Goal: Information Seeking & Learning: Learn about a topic

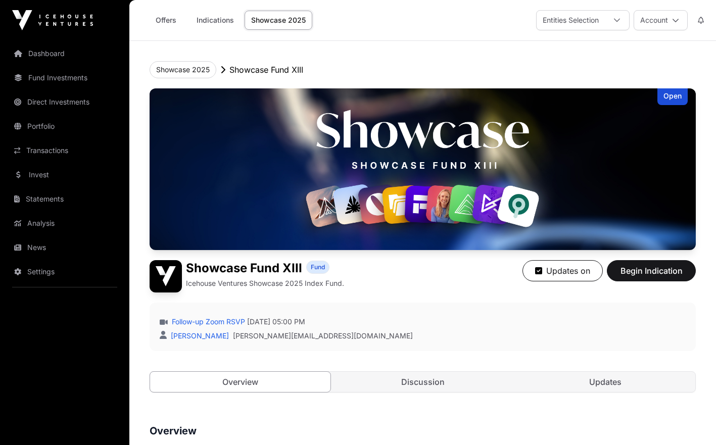
click at [38, 180] on link "Invest" at bounding box center [64, 175] width 113 height 22
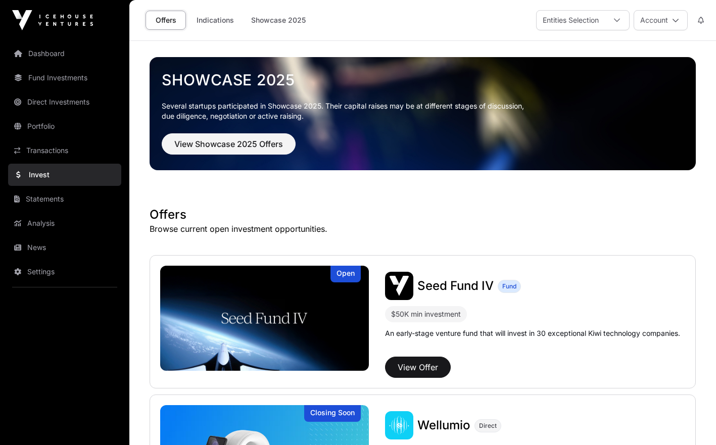
click at [227, 21] on link "Indications" at bounding box center [215, 20] width 51 height 19
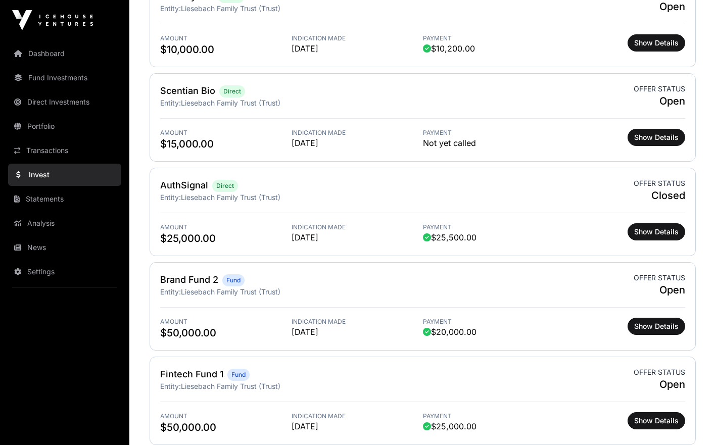
scroll to position [667, 0]
click at [673, 236] on span "Show Details" at bounding box center [656, 232] width 44 height 10
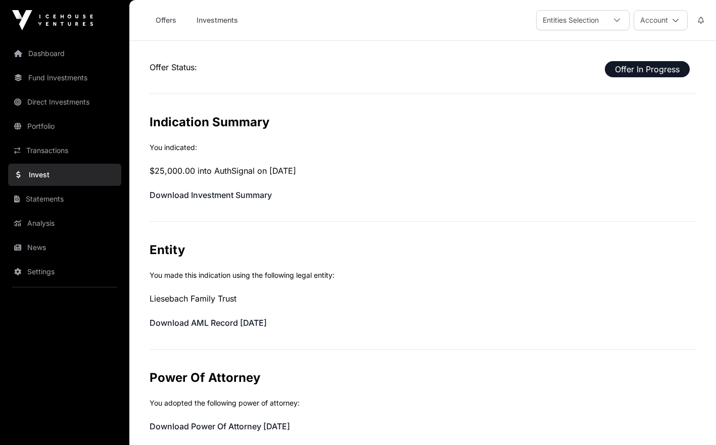
click at [171, 19] on link "Offers" at bounding box center [166, 20] width 40 height 19
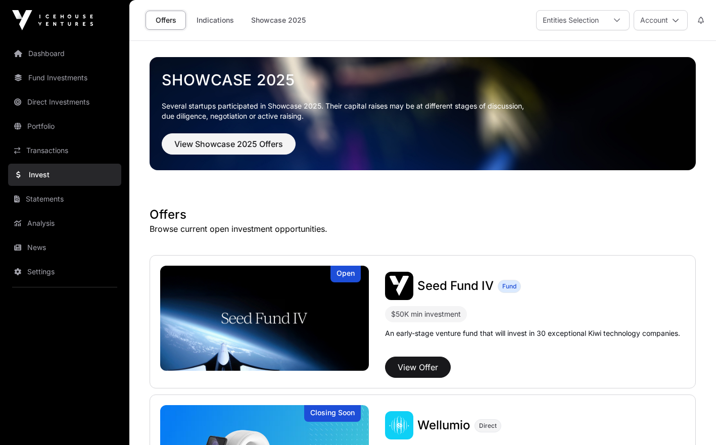
click at [59, 121] on link "Portfolio" at bounding box center [64, 126] width 113 height 22
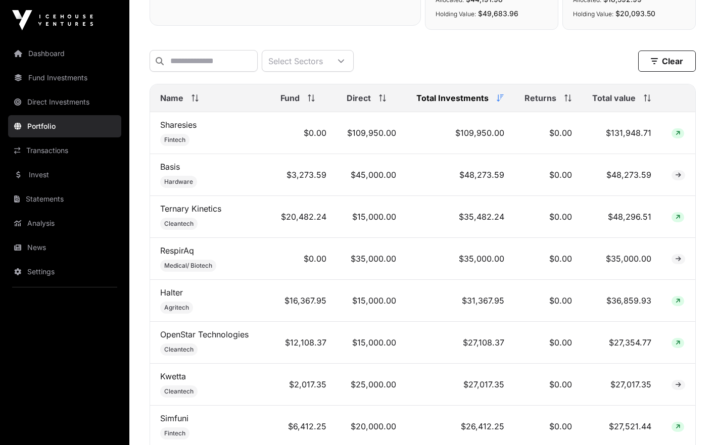
scroll to position [378, 0]
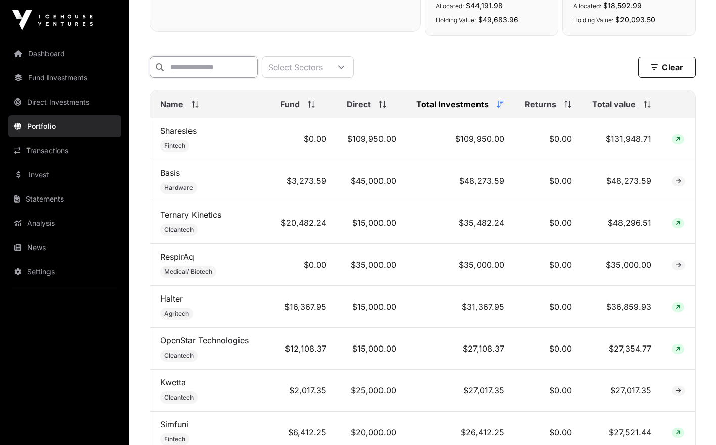
click at [255, 68] on input "text" at bounding box center [204, 67] width 108 height 22
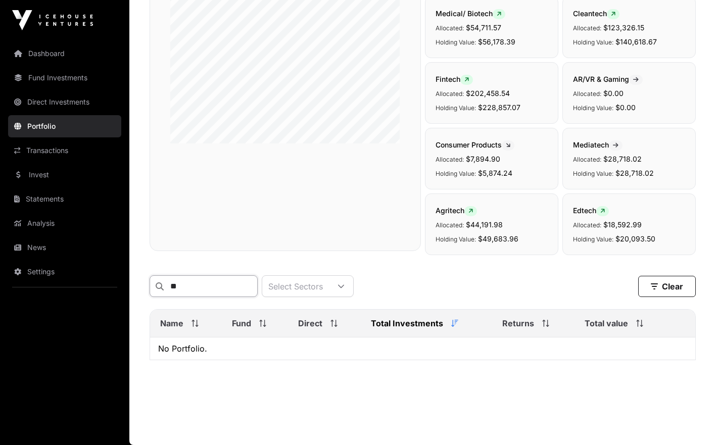
scroll to position [165, 0]
type input "****"
click at [74, 177] on link "Invest" at bounding box center [64, 175] width 113 height 22
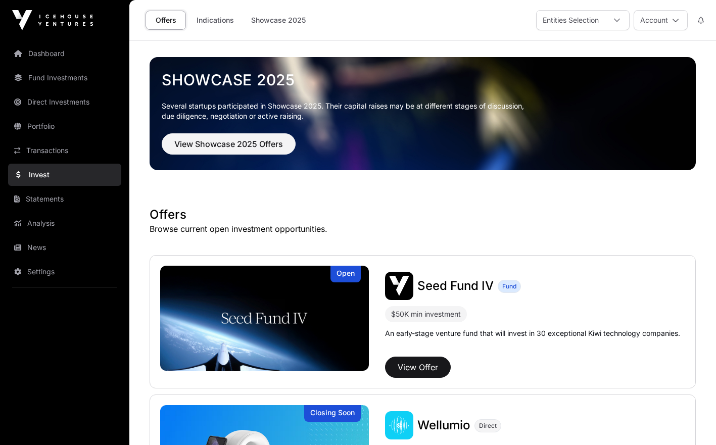
click at [208, 23] on link "Indications" at bounding box center [215, 20] width 51 height 19
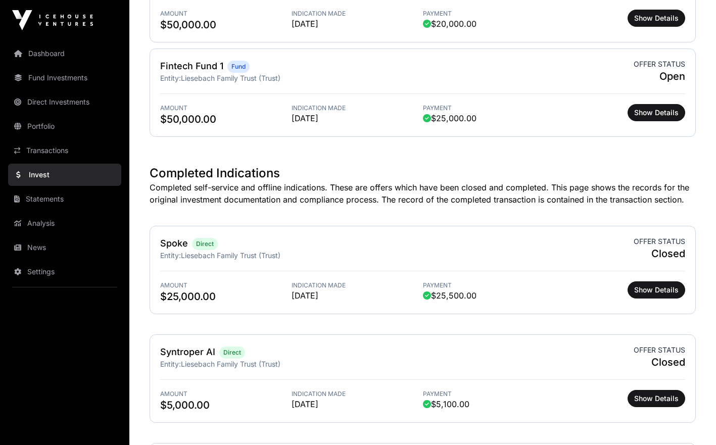
scroll to position [977, 0]
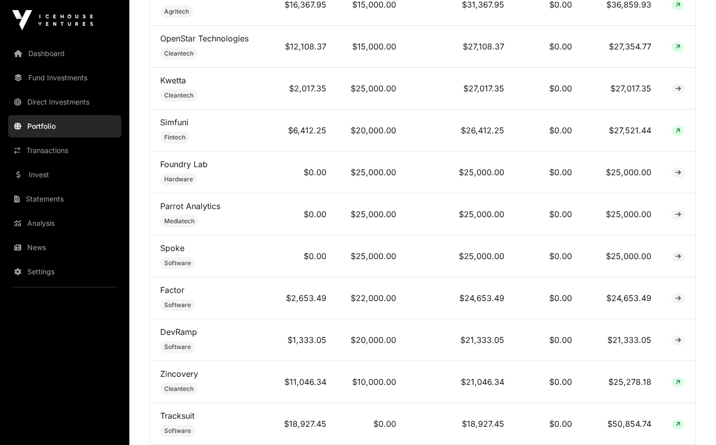
scroll to position [662, 0]
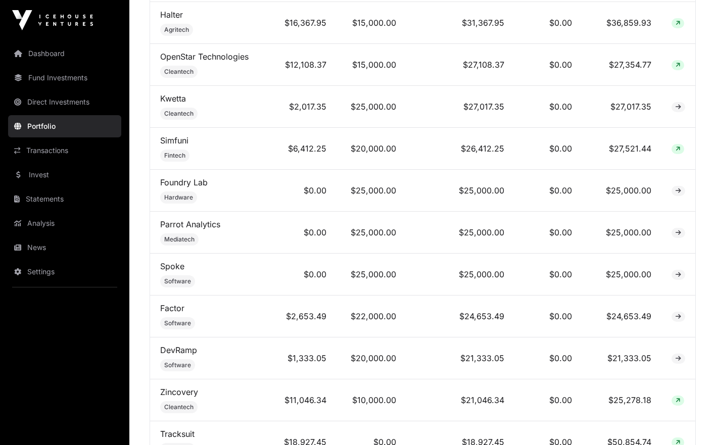
click at [182, 244] on span "Mediatech" at bounding box center [179, 239] width 30 height 8
click at [179, 229] on link "Parrot Analytics" at bounding box center [190, 224] width 60 height 10
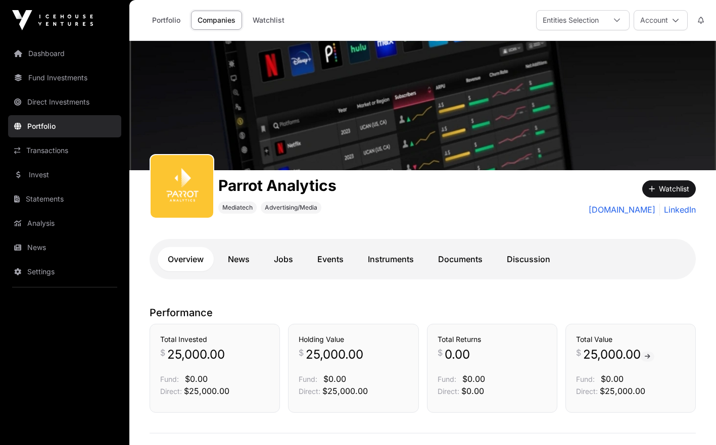
click at [464, 257] on link "Documents" at bounding box center [460, 259] width 65 height 24
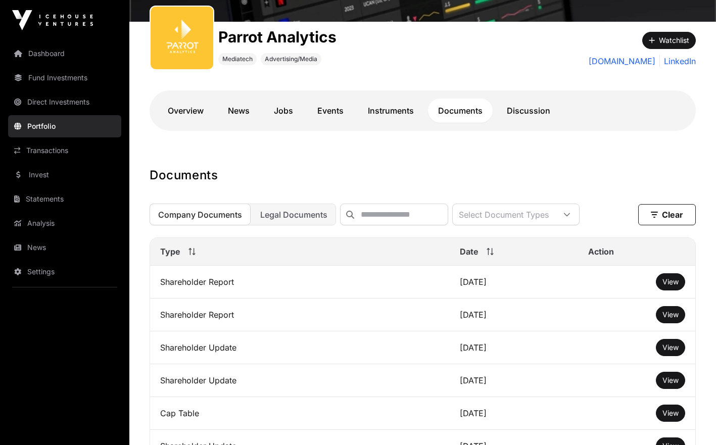
scroll to position [75, 0]
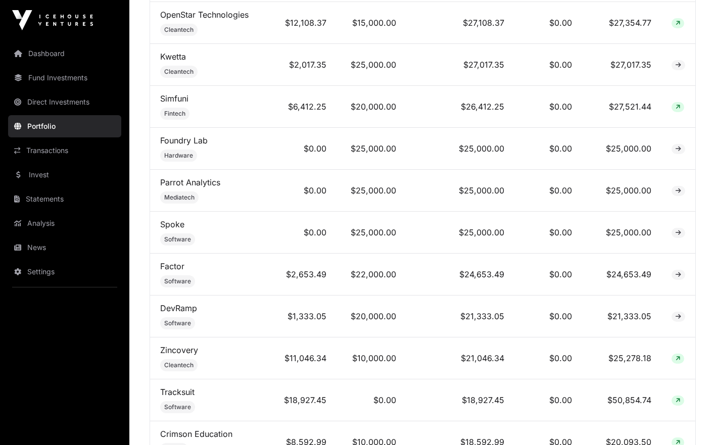
scroll to position [706, 0]
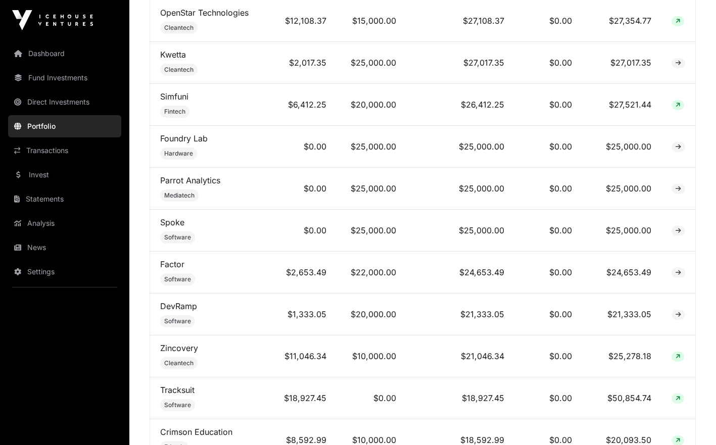
click at [183, 234] on td "Spoke Software" at bounding box center [210, 231] width 120 height 42
click at [176, 238] on span "Software" at bounding box center [177, 237] width 27 height 8
click at [173, 227] on link "Spoke" at bounding box center [172, 222] width 24 height 10
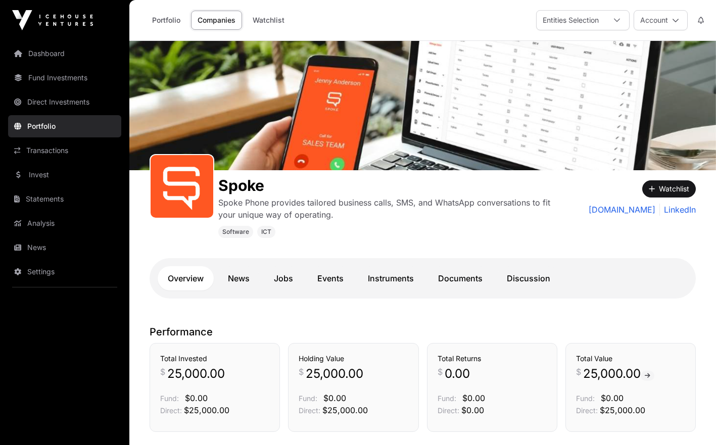
click at [462, 278] on link "Documents" at bounding box center [460, 278] width 65 height 24
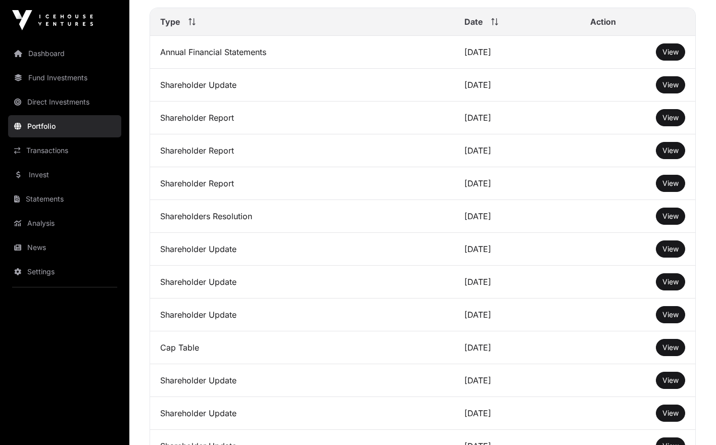
scroll to position [408, 0]
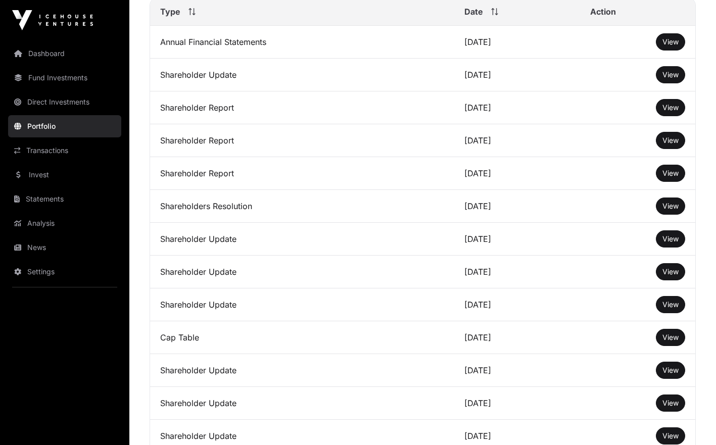
click at [674, 79] on span "View" at bounding box center [670, 74] width 16 height 9
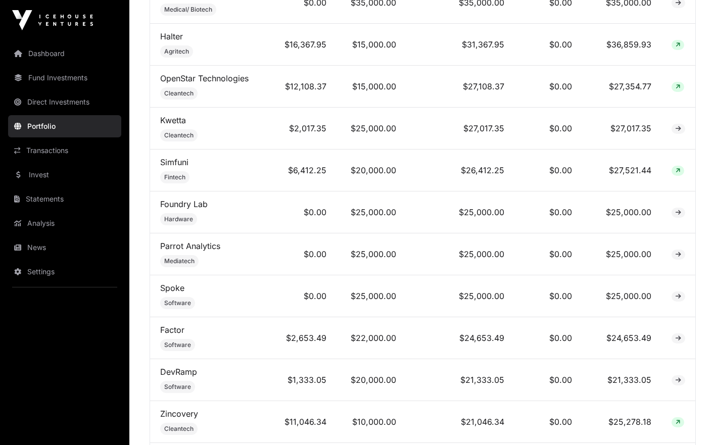
scroll to position [622, 0]
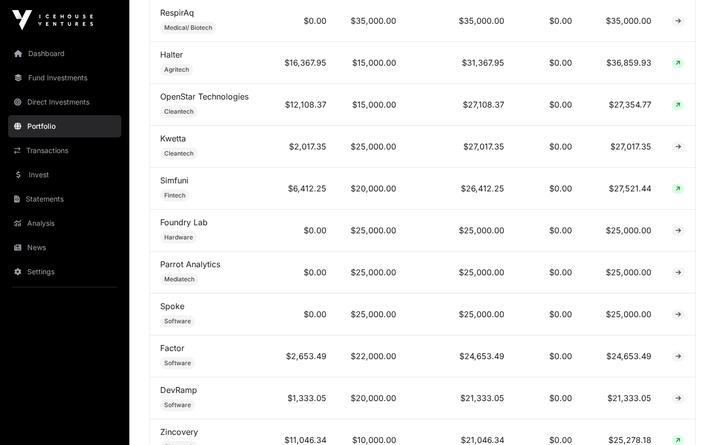
click at [182, 227] on link "Foundry Lab" at bounding box center [183, 222] width 47 height 10
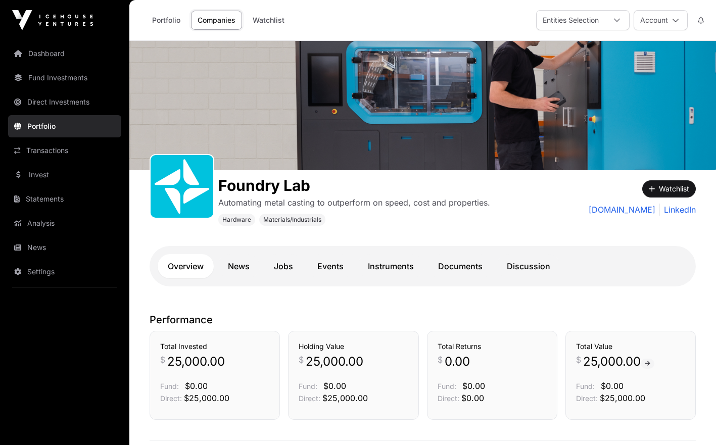
click at [514, 264] on link "Discussion" at bounding box center [529, 266] width 64 height 24
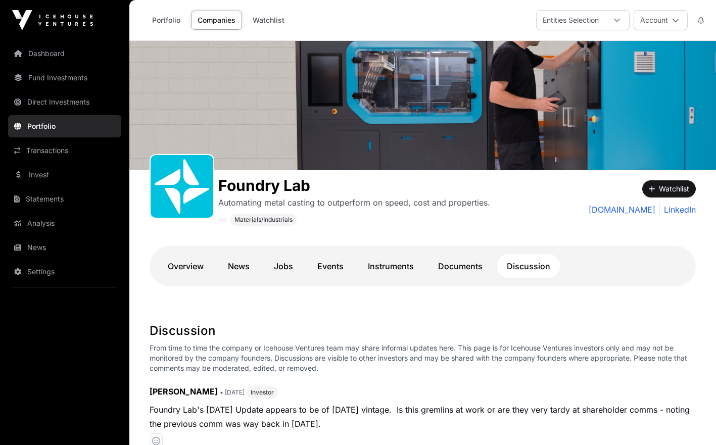
click at [474, 265] on link "Documents" at bounding box center [460, 266] width 65 height 24
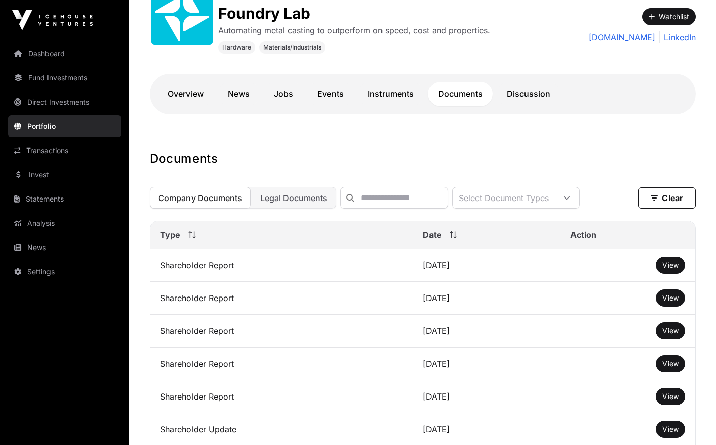
scroll to position [172, 0]
click at [673, 270] on span "View" at bounding box center [670, 265] width 16 height 9
